Goal: Task Accomplishment & Management: Manage account settings

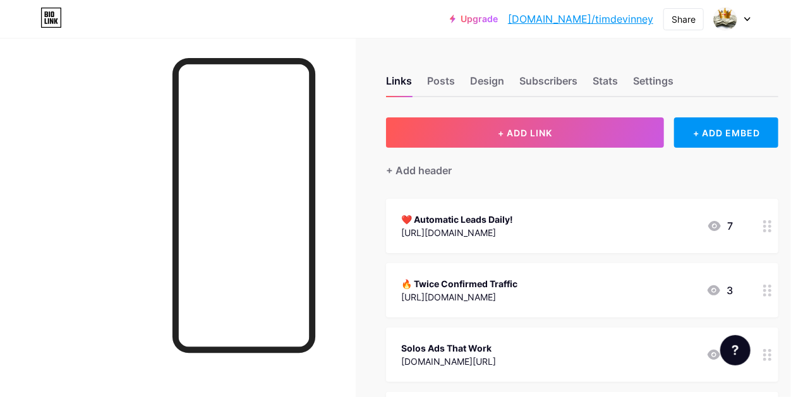
click at [636, 19] on link "[DOMAIN_NAME]/timdevinney" at bounding box center [580, 18] width 145 height 15
click at [600, 80] on div "Stats" at bounding box center [605, 84] width 25 height 23
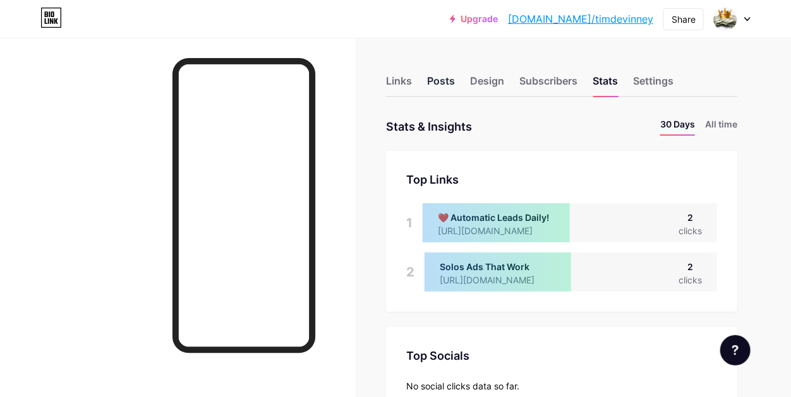
click at [446, 80] on div "Posts" at bounding box center [441, 84] width 28 height 23
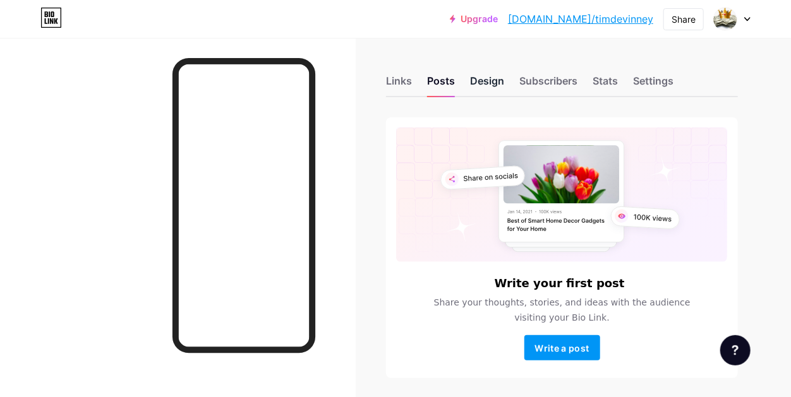
click at [485, 80] on div "Design" at bounding box center [487, 84] width 34 height 23
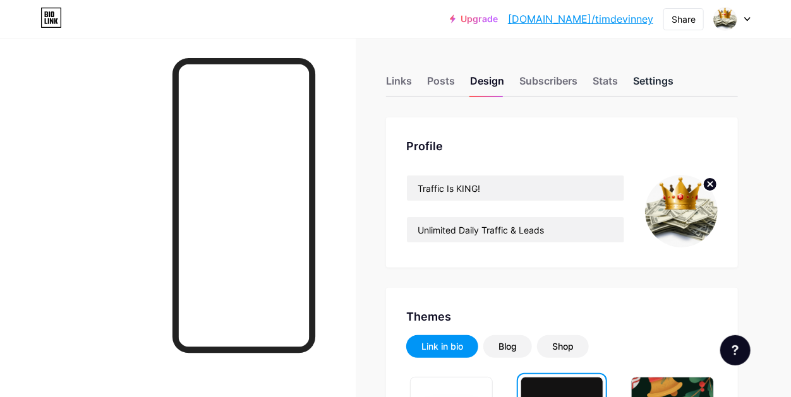
click at [665, 82] on div "Settings" at bounding box center [653, 84] width 40 height 23
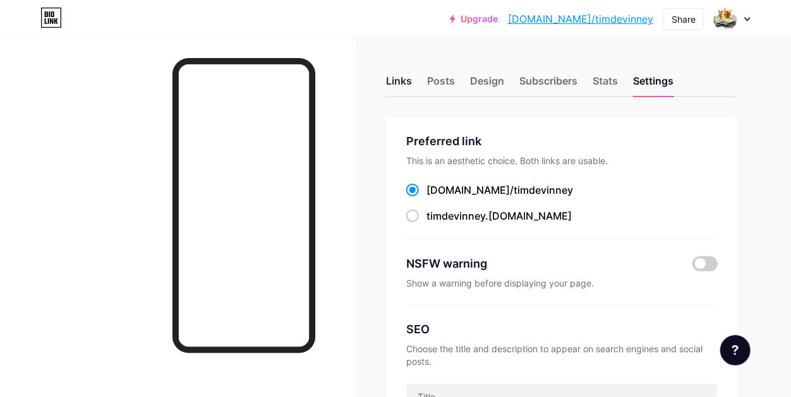
click at [397, 82] on div "Links" at bounding box center [399, 84] width 26 height 23
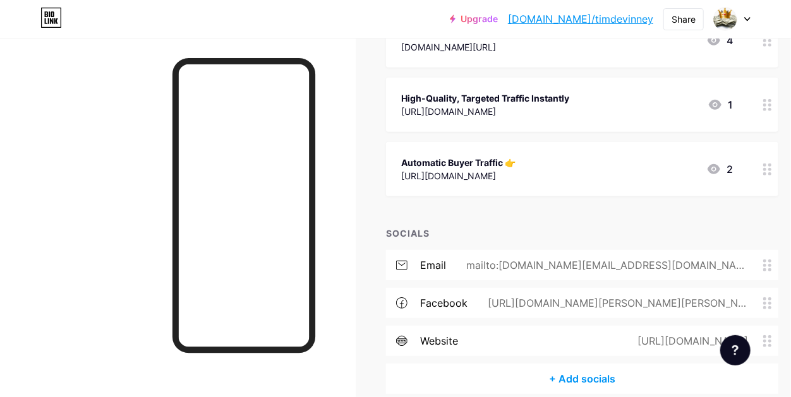
scroll to position [373, 0]
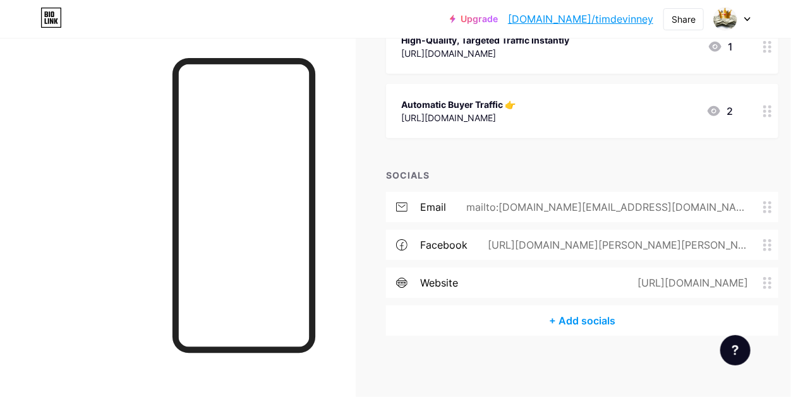
click at [765, 206] on circle at bounding box center [764, 207] width 3 height 3
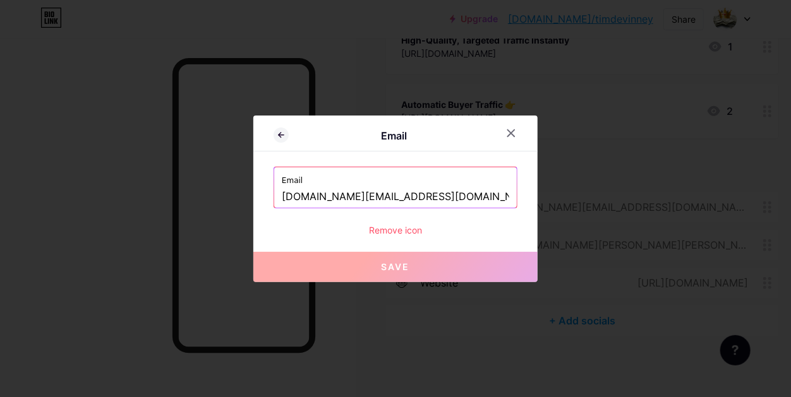
drag, startPoint x: 416, startPoint y: 195, endPoint x: 299, endPoint y: 191, distance: 117.6
click at [299, 192] on input "[DOMAIN_NAME][EMAIL_ADDRESS][DOMAIN_NAME]" at bounding box center [395, 196] width 227 height 21
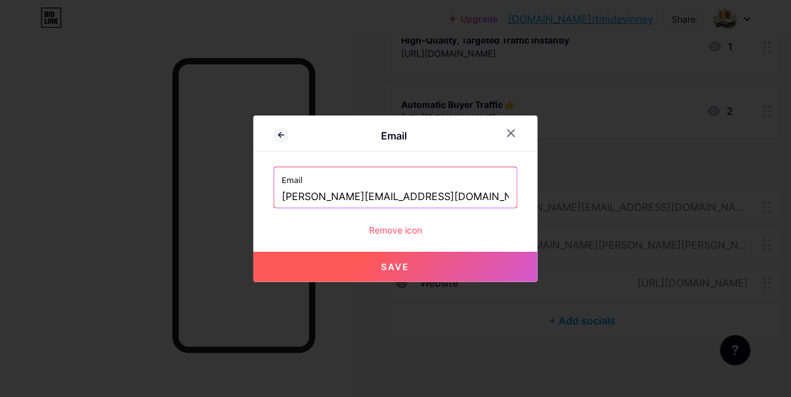
click at [385, 267] on span "Save" at bounding box center [396, 267] width 28 height 11
type input "mailto:[PERSON_NAME][EMAIL_ADDRESS][DOMAIN_NAME]"
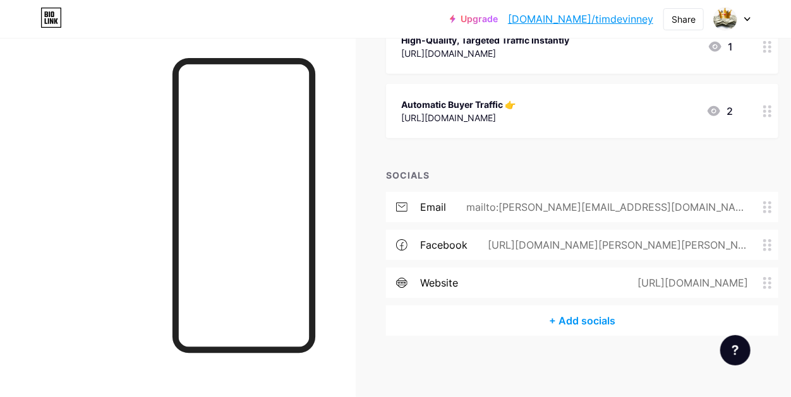
click at [768, 282] on icon at bounding box center [767, 283] width 9 height 12
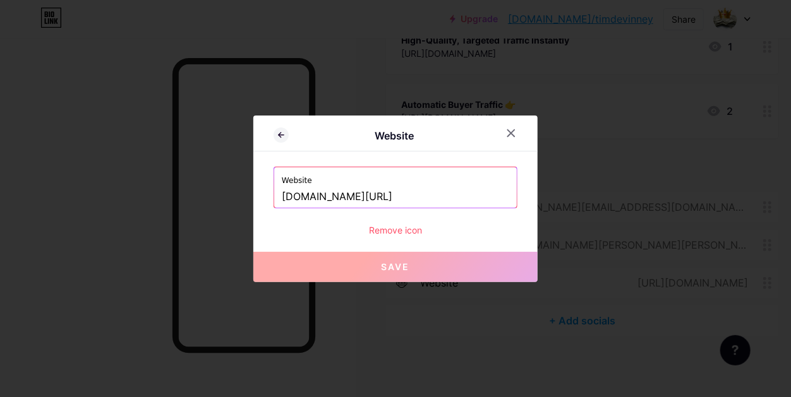
drag, startPoint x: 419, startPoint y: 197, endPoint x: 271, endPoint y: 193, distance: 147.9
click at [271, 193] on div "Website Website [DOMAIN_NAME][URL] Remove icon Save" at bounding box center [395, 199] width 284 height 167
click at [475, 137] on div "Website" at bounding box center [394, 135] width 211 height 15
drag, startPoint x: 420, startPoint y: 196, endPoint x: 259, endPoint y: 188, distance: 160.7
click at [259, 188] on div "Website Website [DOMAIN_NAME][URL] Remove icon Save" at bounding box center [395, 199] width 284 height 167
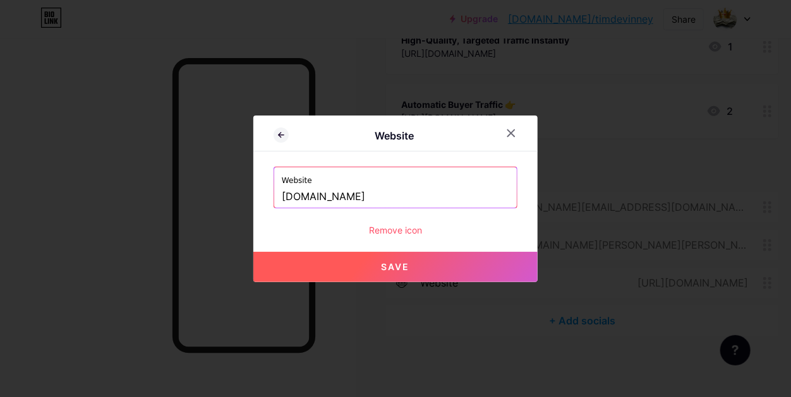
type input "[DOMAIN_NAME]"
click at [475, 226] on div "Remove icon" at bounding box center [396, 230] width 244 height 13
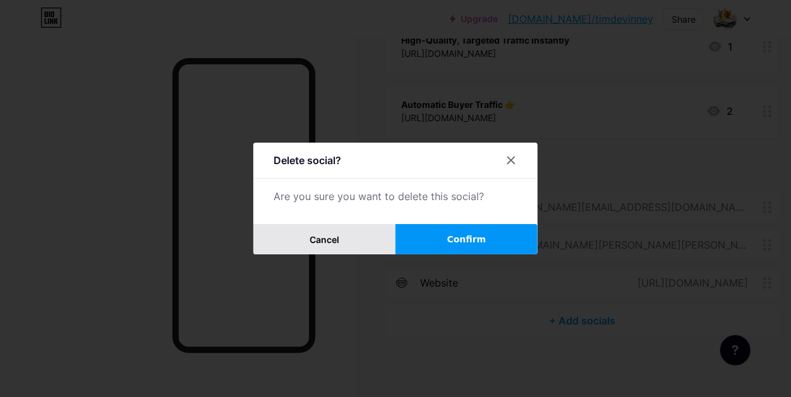
click at [332, 236] on span "Cancel" at bounding box center [325, 239] width 30 height 11
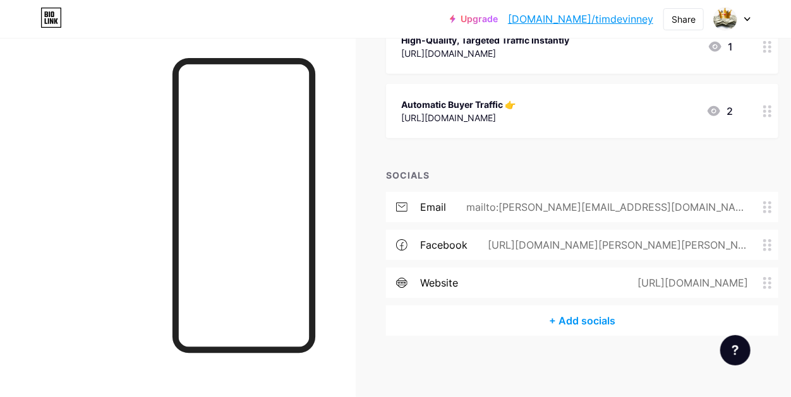
click at [397, 360] on div "Links Posts Design Subscribers Stats Settings + ADD LINK + ADD EMBED + Add head…" at bounding box center [416, 32] width 832 height 734
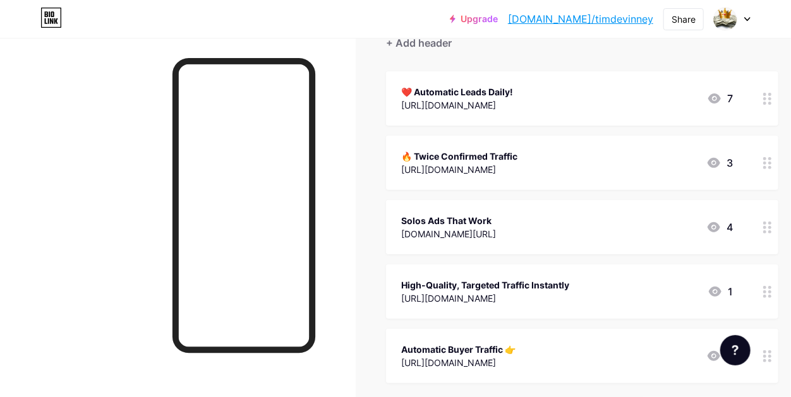
scroll to position [0, 0]
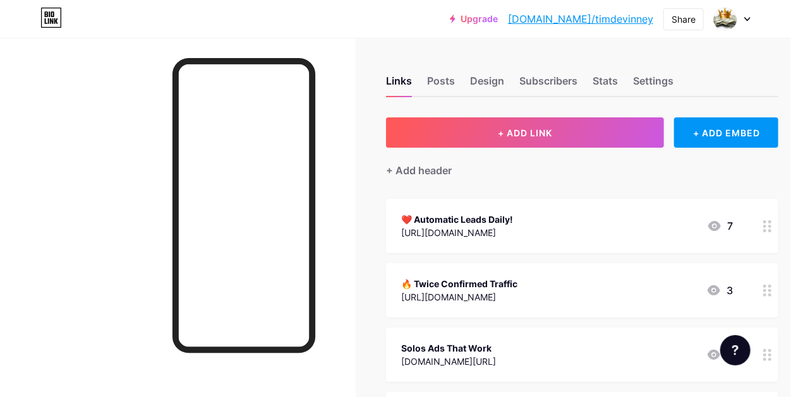
click at [620, 17] on link "[DOMAIN_NAME]/timdevinney" at bounding box center [580, 18] width 145 height 15
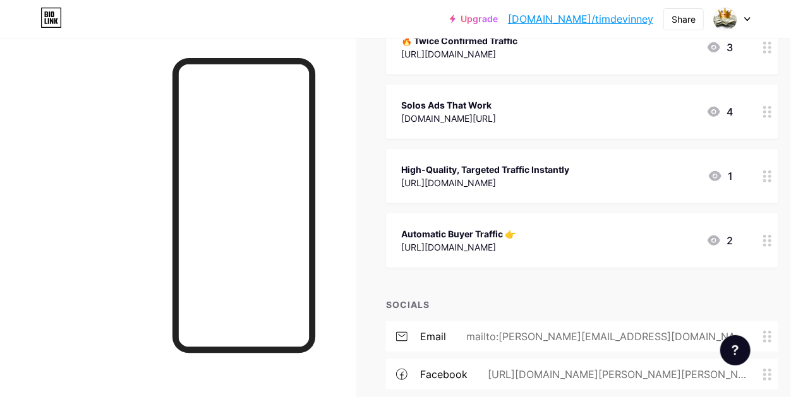
scroll to position [242, 0]
click at [768, 176] on icon at bounding box center [767, 178] width 9 height 12
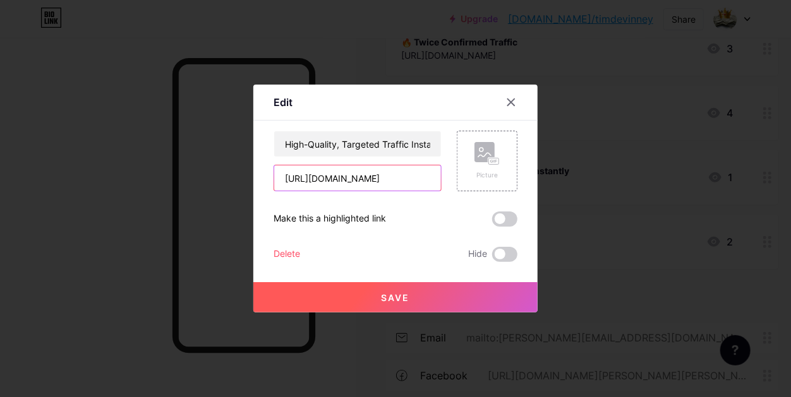
scroll to position [0, 80]
drag, startPoint x: 286, startPoint y: 176, endPoint x: 462, endPoint y: 190, distance: 176.8
click at [462, 190] on div "High-Quality, Targeted Traffic Instantly [URL][DOMAIN_NAME] Picture" at bounding box center [396, 161] width 244 height 61
click at [516, 102] on icon at bounding box center [511, 102] width 10 height 10
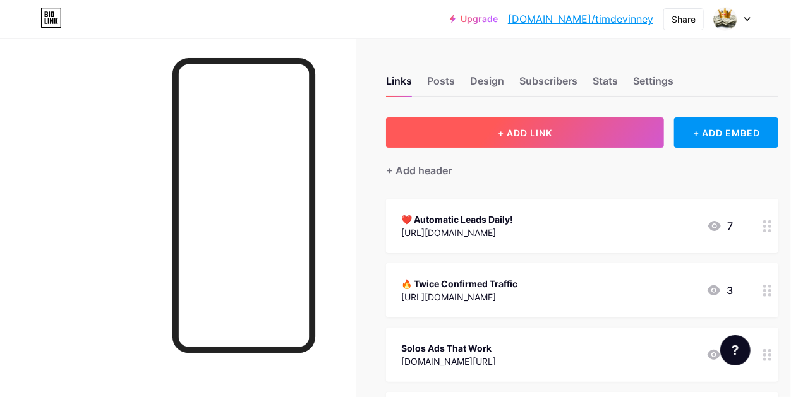
click at [506, 129] on span "+ ADD LINK" at bounding box center [525, 133] width 54 height 11
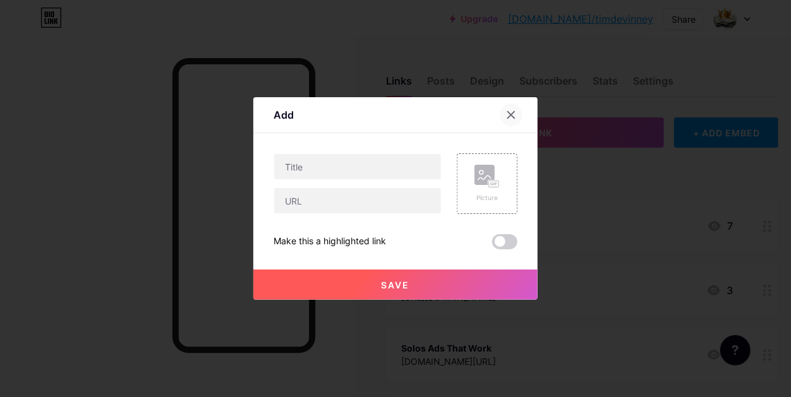
click at [512, 117] on icon at bounding box center [511, 115] width 7 height 7
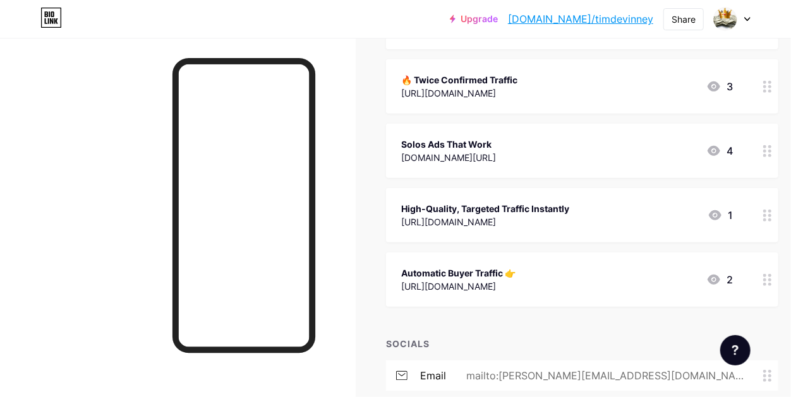
scroll to position [205, 0]
